Goal: Task Accomplishment & Management: Manage account settings

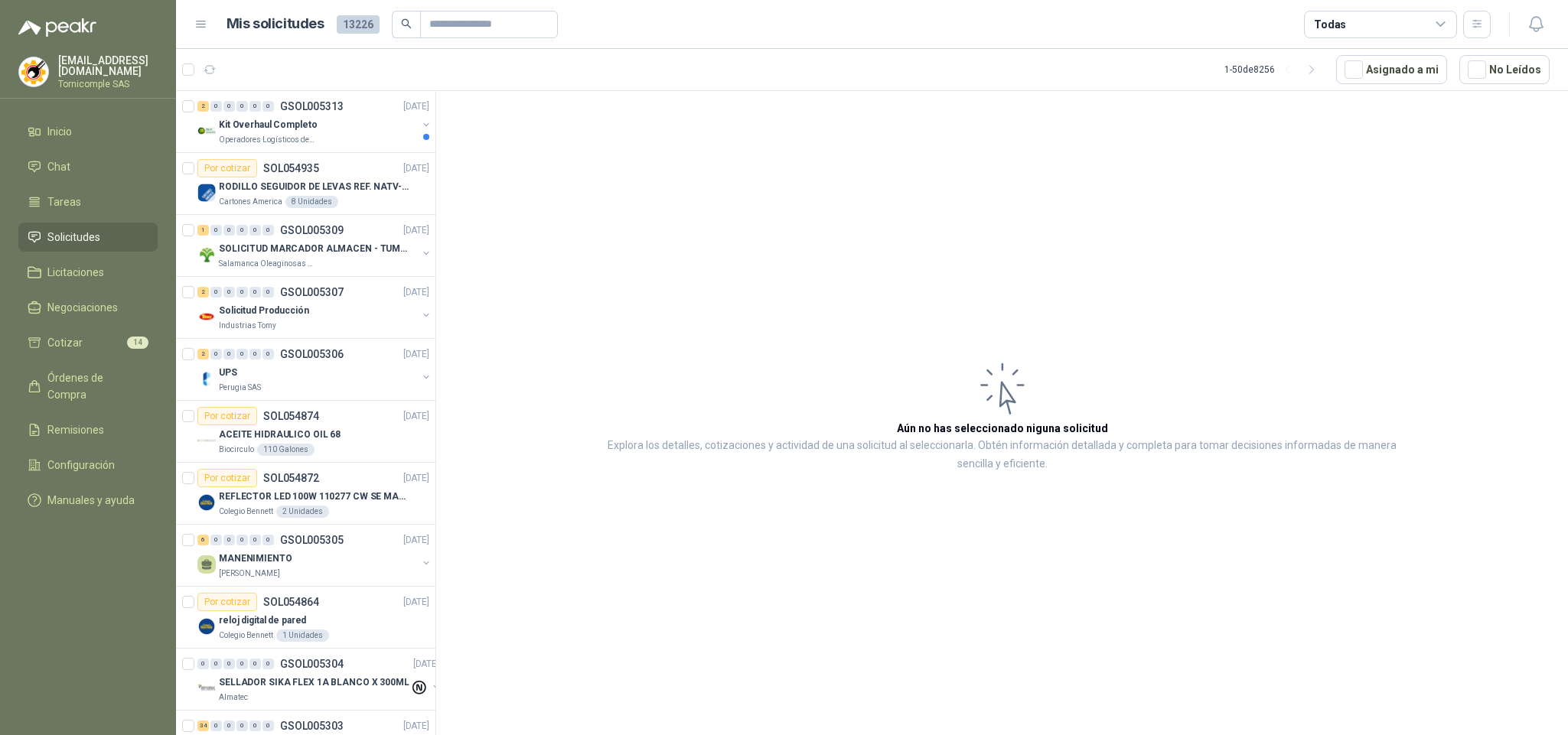
click at [303, 115] on div "2 0 0 0 0 0 GSOL005313 [DATE]" at bounding box center [315, 106] width 235 height 18
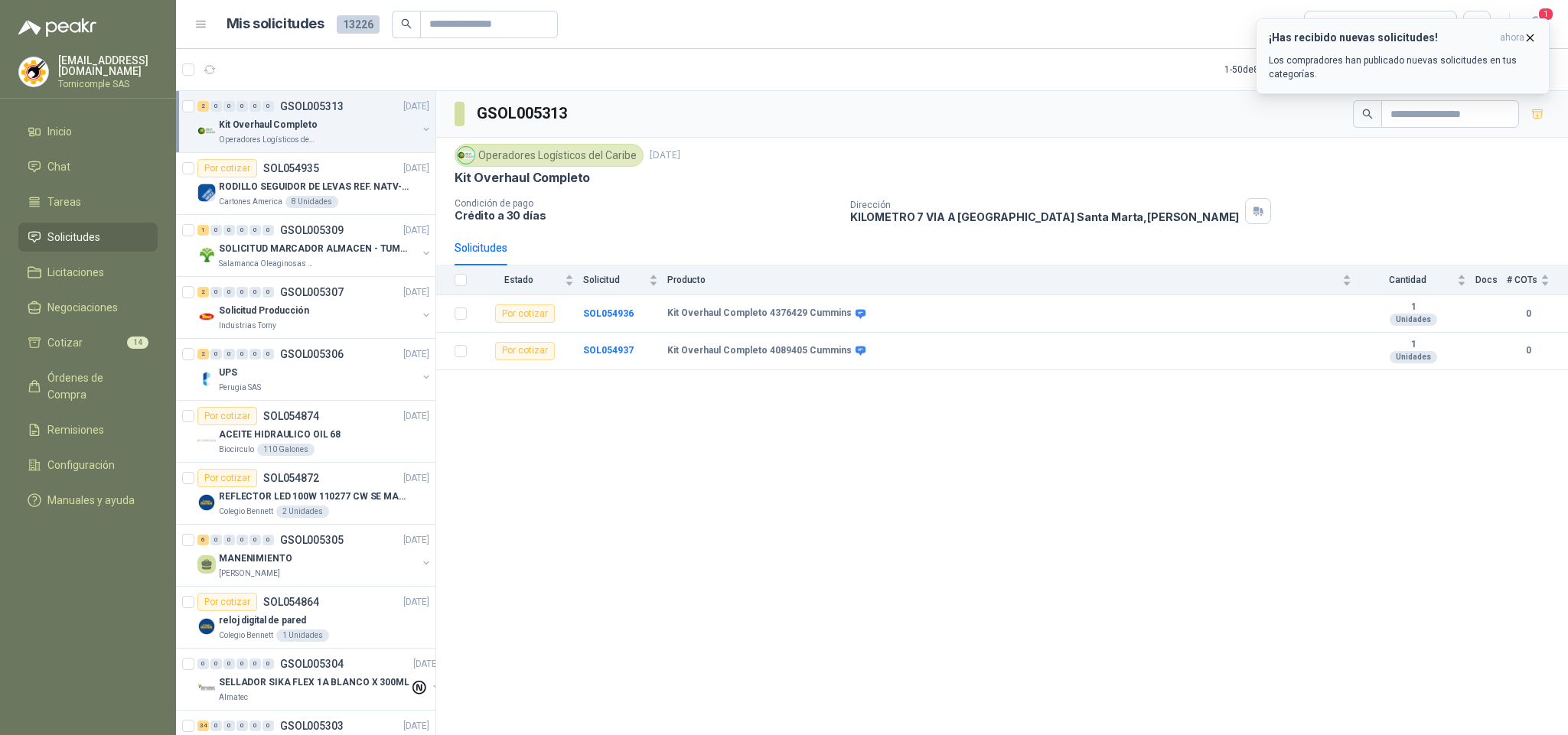
click at [1427, 57] on p "Los compradores han publicado nuevas solicitudes en tus categorías." at bounding box center [1402, 67] width 268 height 28
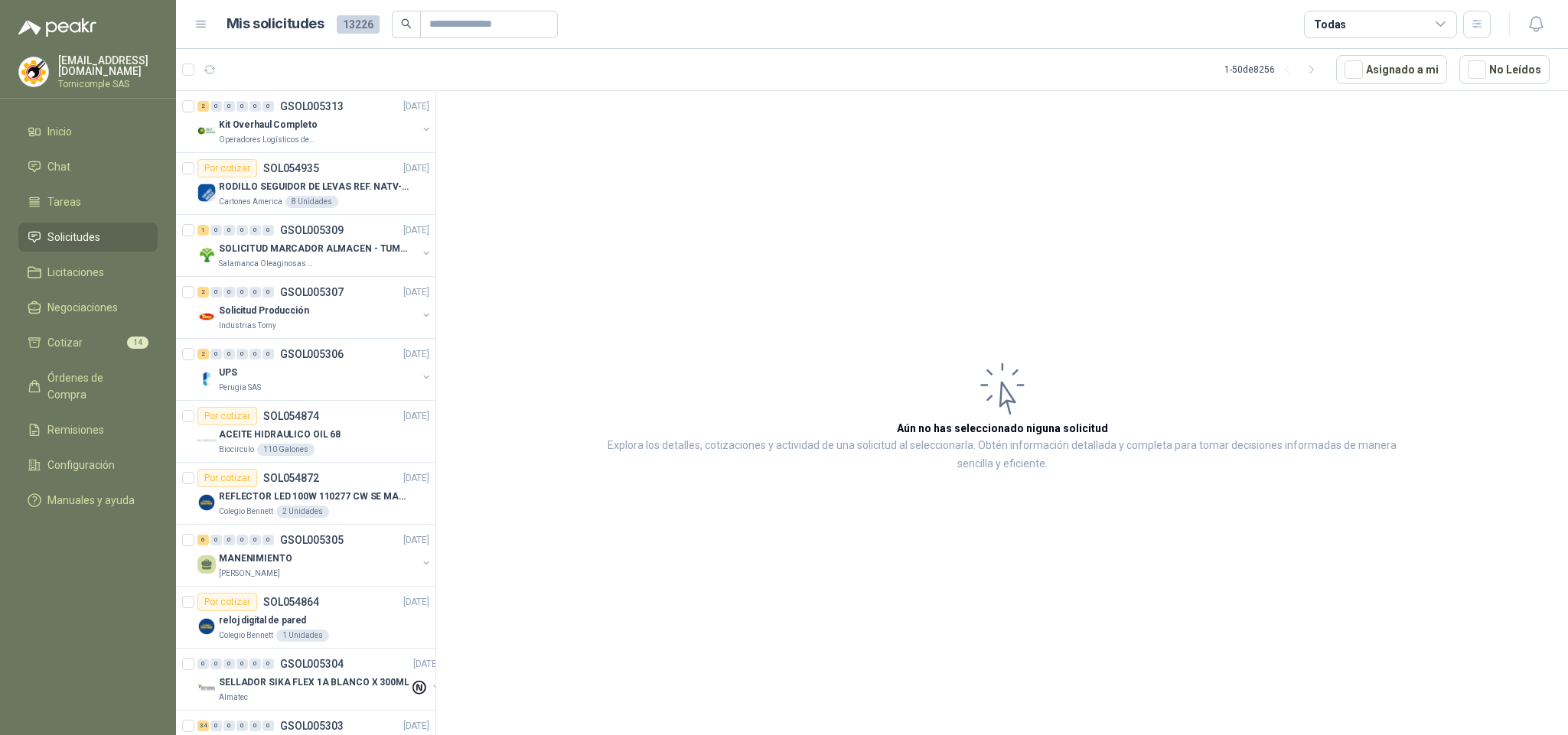
drag, startPoint x: 120, startPoint y: 239, endPoint x: 92, endPoint y: 145, distance: 98.1
click at [120, 237] on li "Solicitudes" at bounding box center [88, 237] width 121 height 17
click at [87, 132] on li "Inicio" at bounding box center [88, 131] width 121 height 17
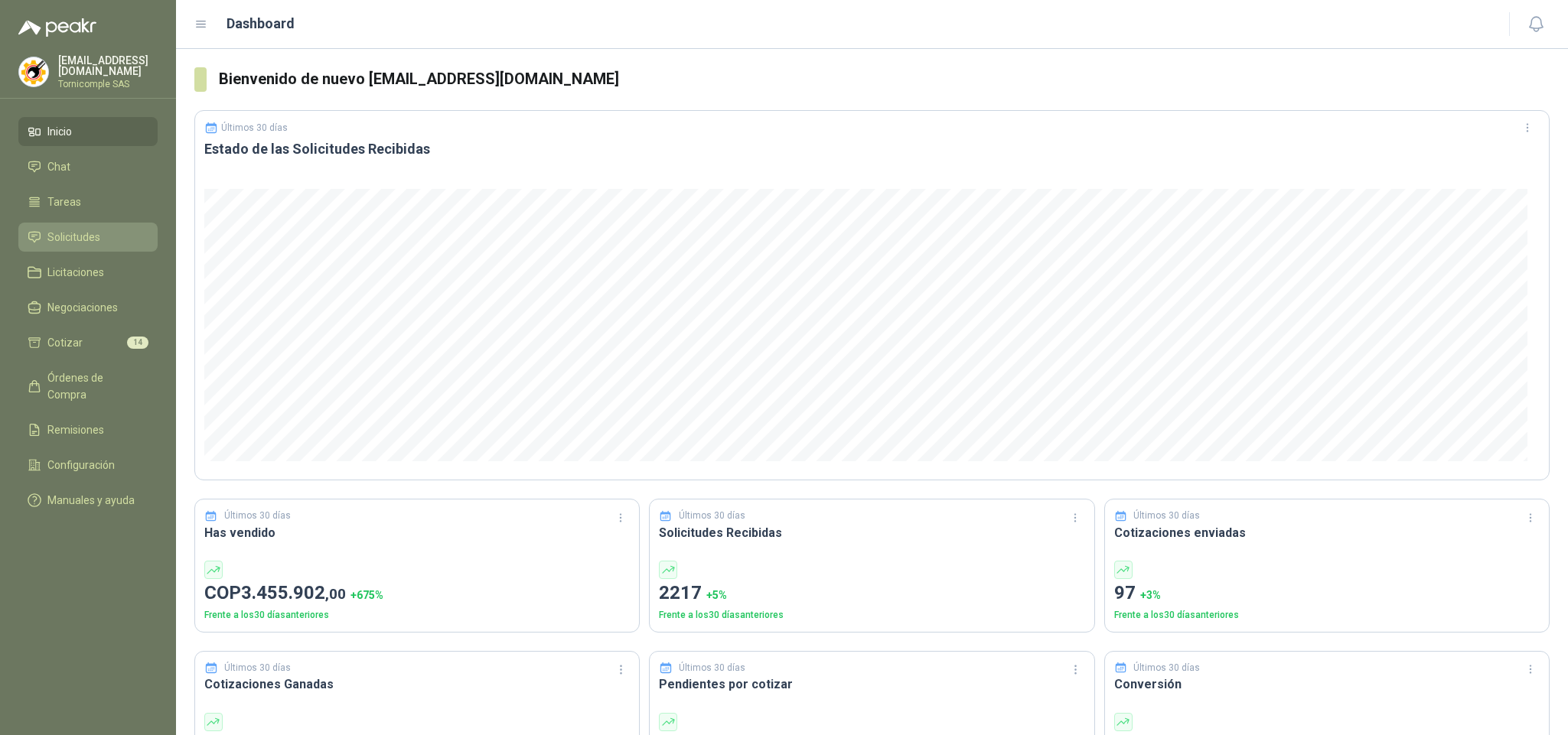
click at [93, 235] on span "Solicitudes" at bounding box center [74, 237] width 53 height 17
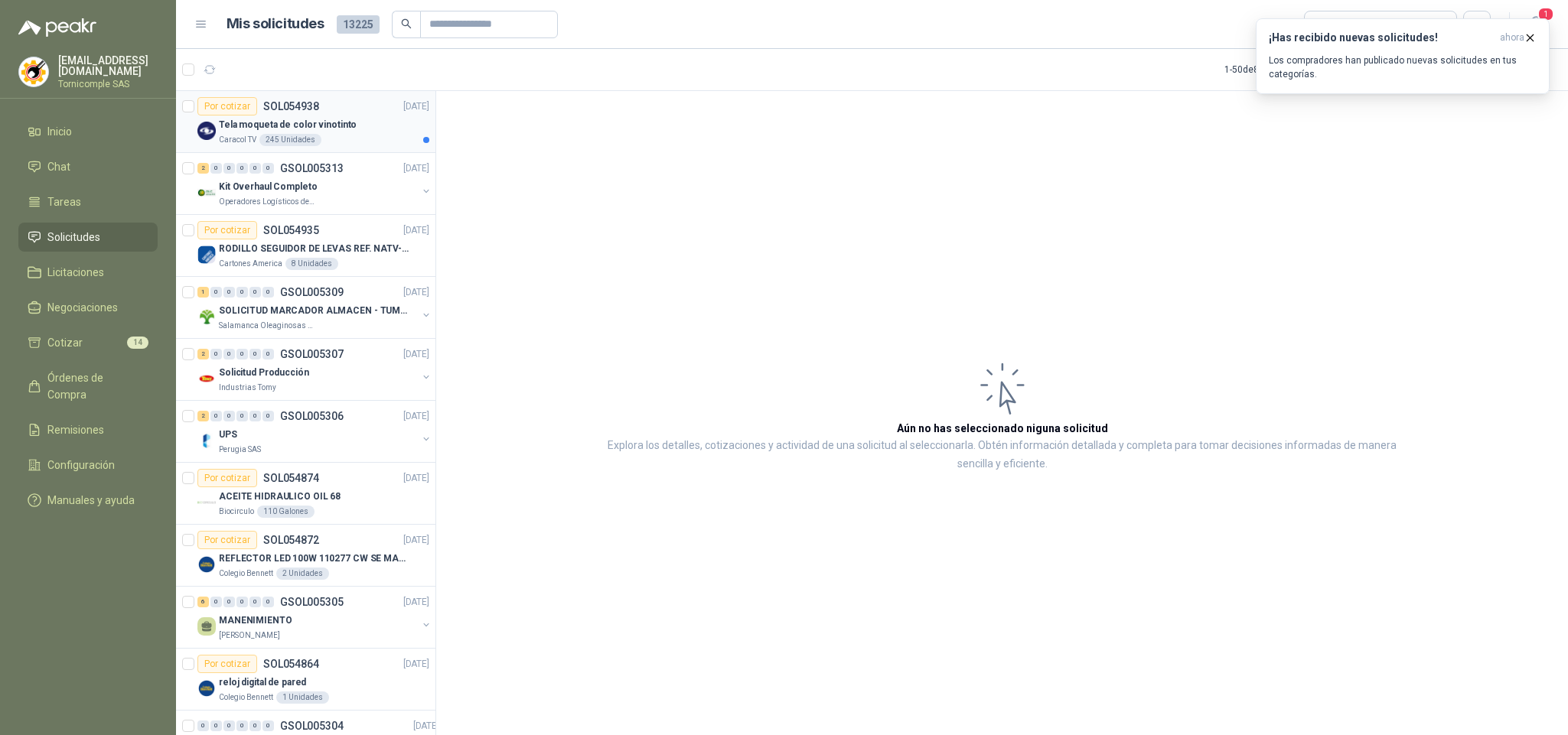
click at [368, 137] on div "Caracol TV 245 Unidades" at bounding box center [324, 140] width 210 height 12
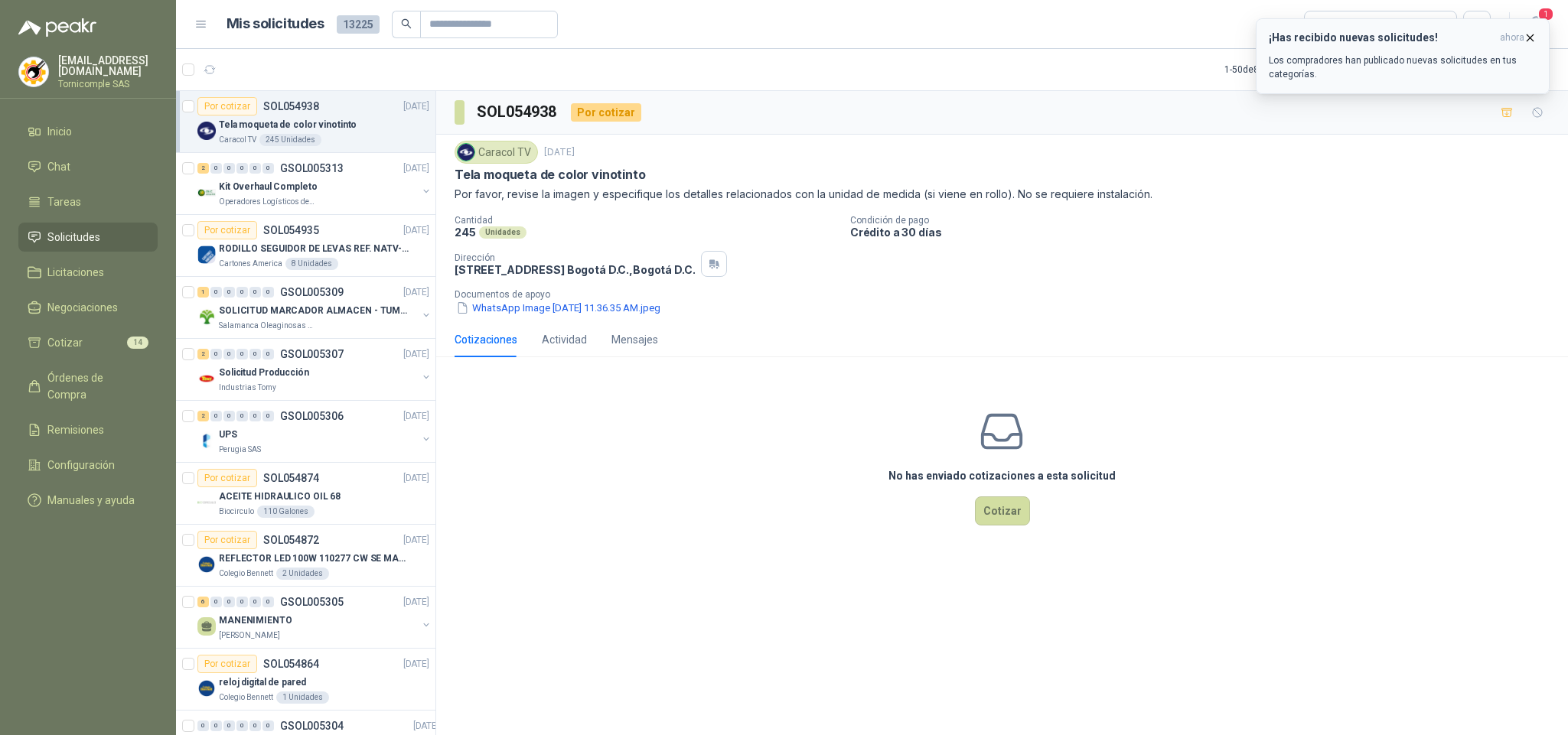
click at [1390, 60] on p "Los compradores han publicado nuevas solicitudes en tus categorías." at bounding box center [1402, 67] width 268 height 28
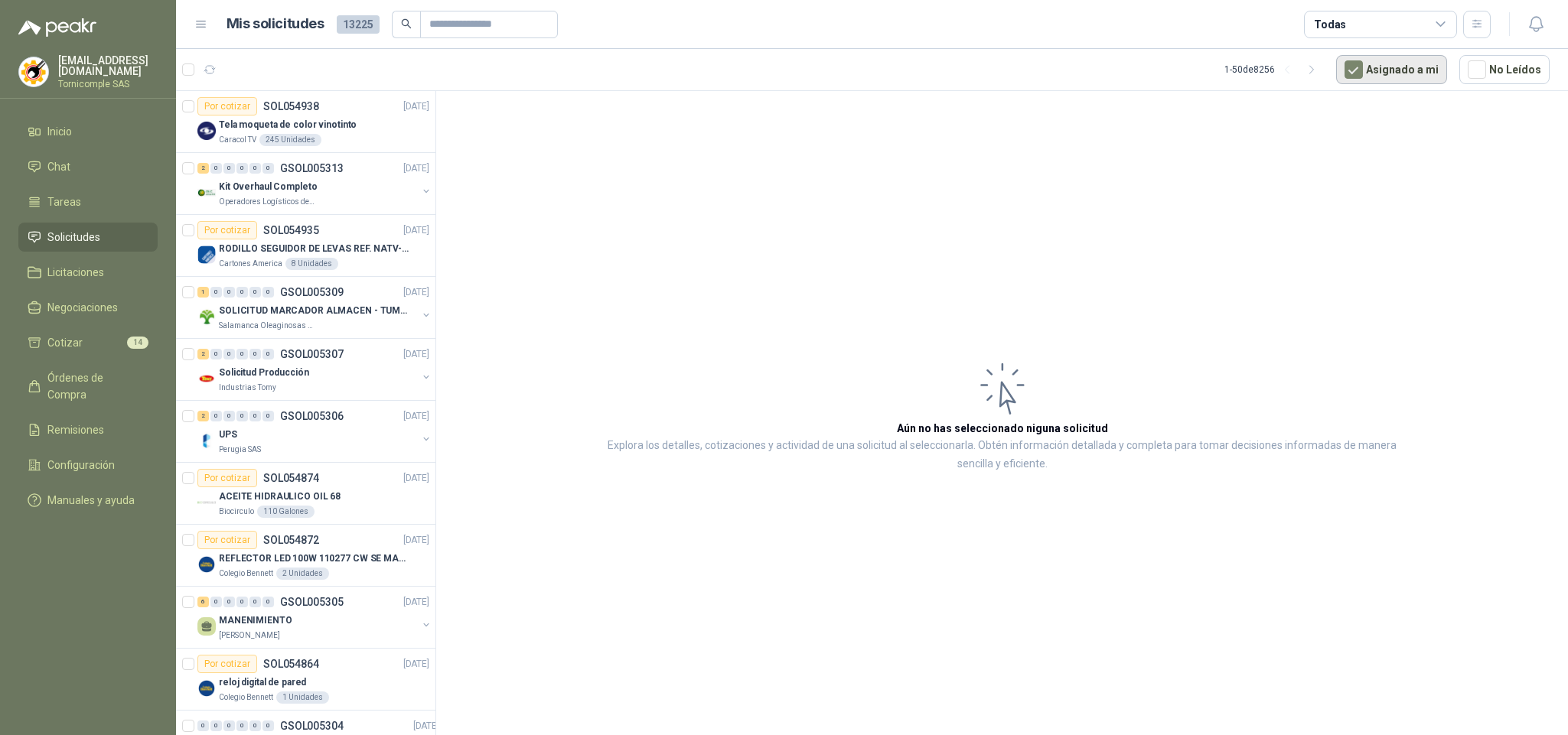
click at [1366, 79] on button "Asignado a mi" at bounding box center [1392, 69] width 111 height 29
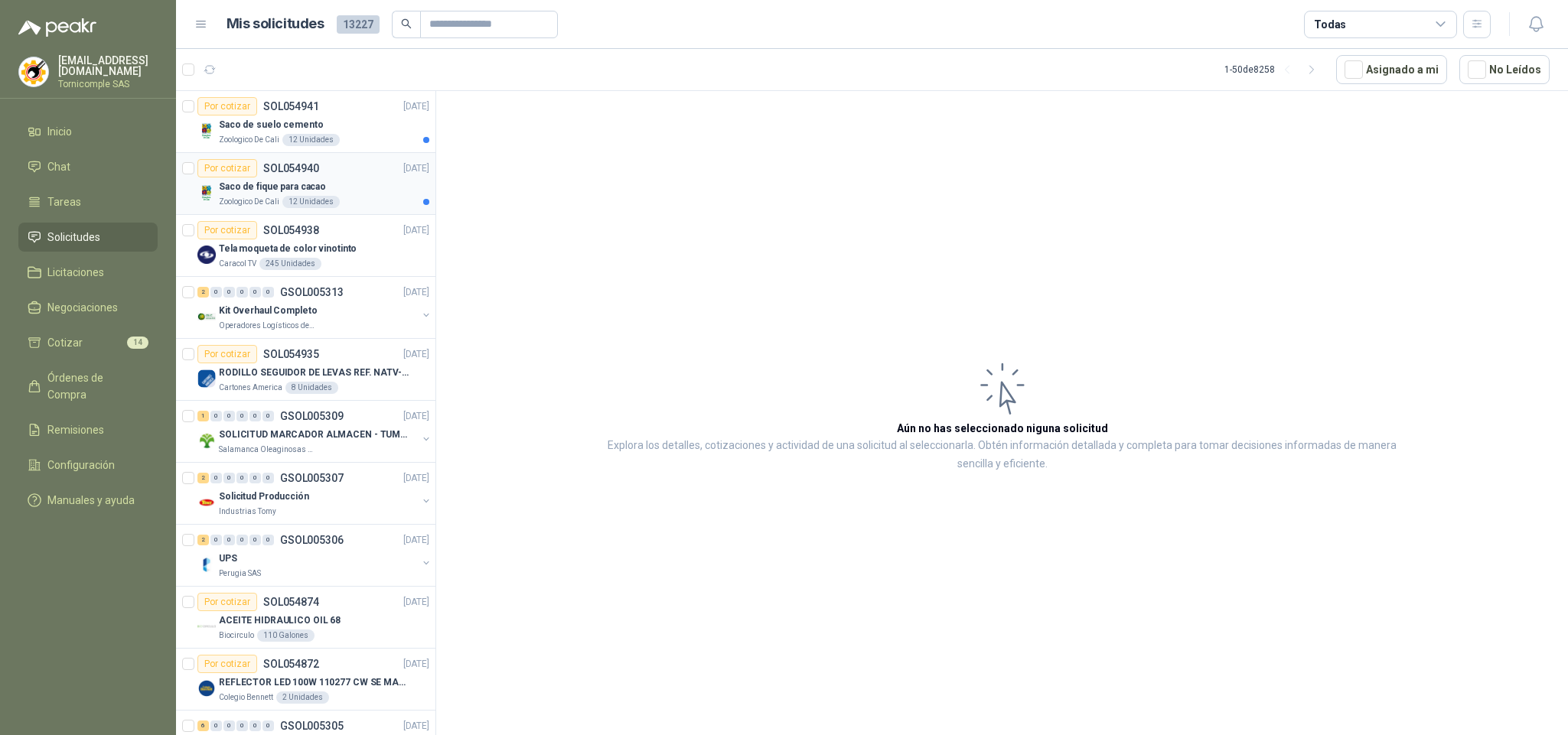
click at [314, 160] on div "Por cotizar SOL054940" at bounding box center [258, 168] width 121 height 18
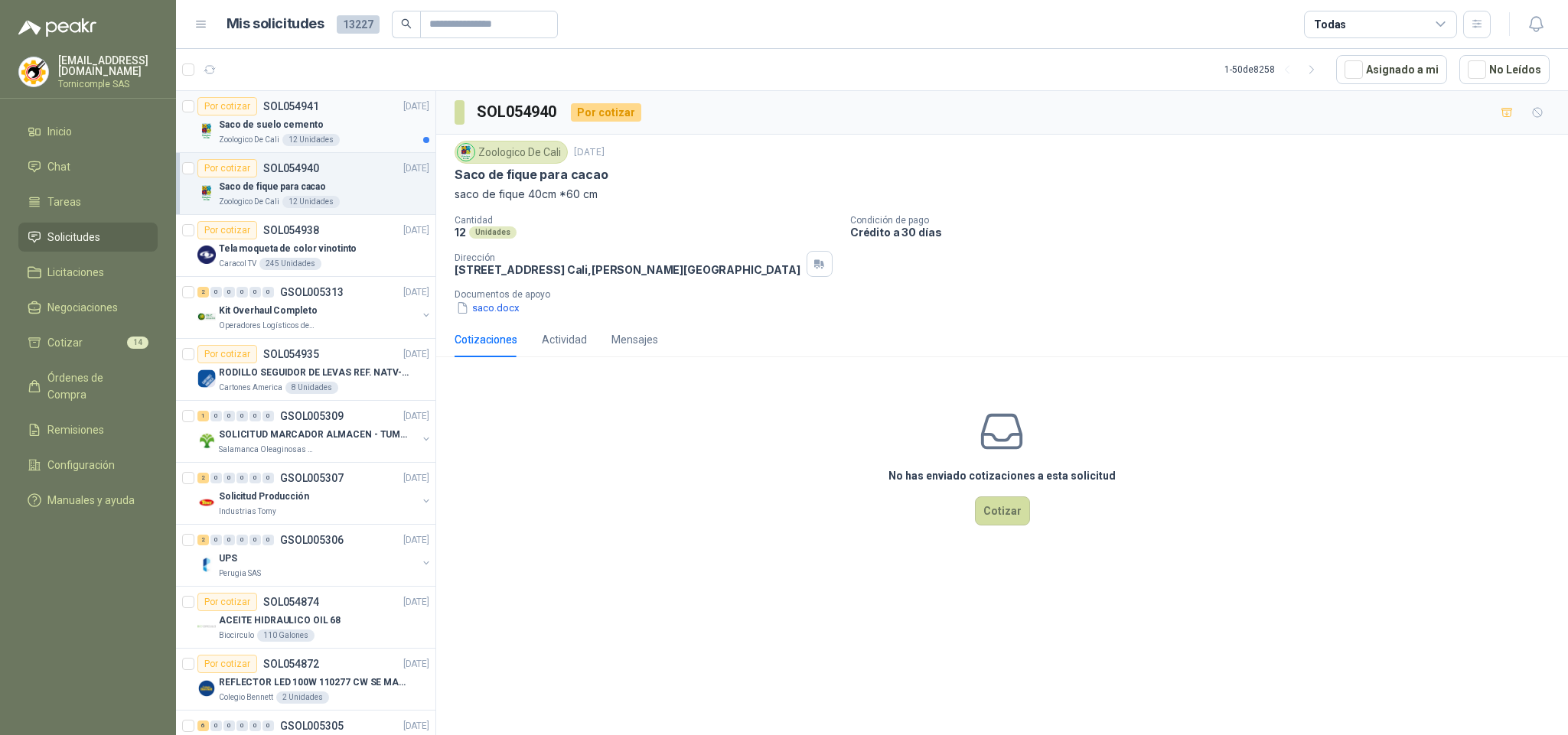
click at [382, 122] on div "Saco de suelo cemento" at bounding box center [324, 125] width 210 height 18
click at [772, 356] on div "Cotizaciones Actividad Mensajes" at bounding box center [1002, 340] width 1095 height 35
